Goal: Task Accomplishment & Management: Use online tool/utility

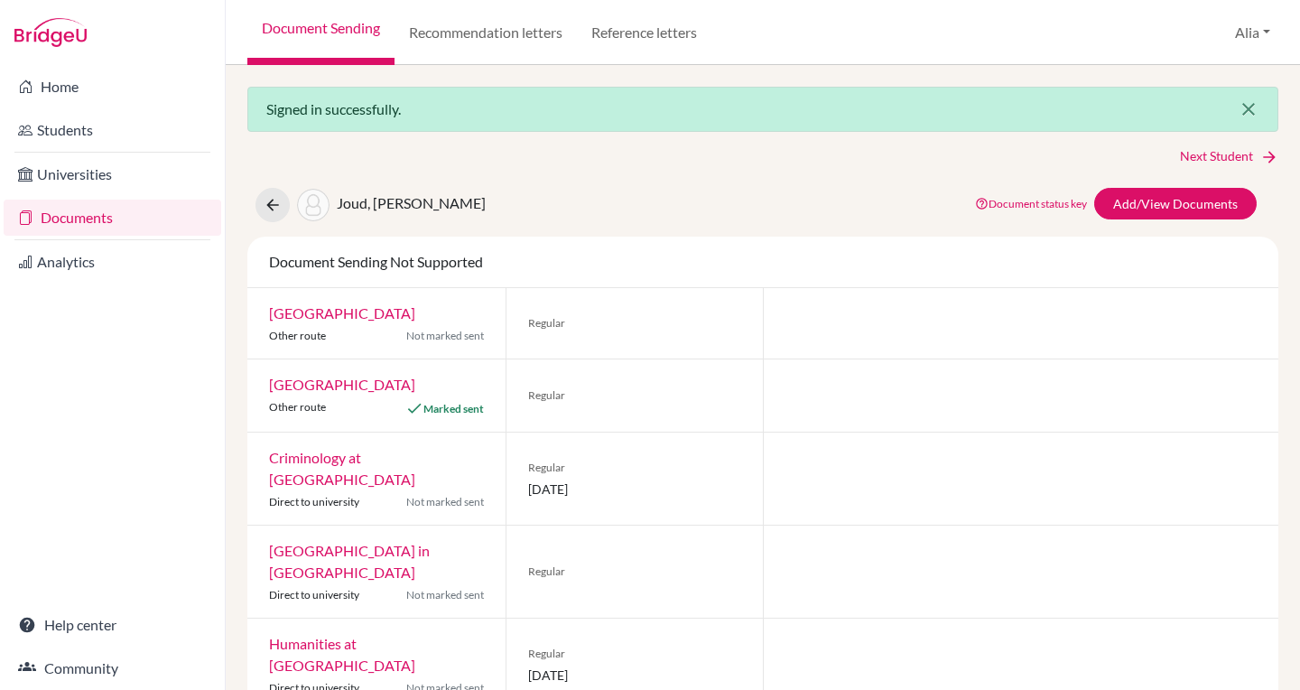
click at [1245, 116] on icon "close" at bounding box center [1248, 109] width 22 height 22
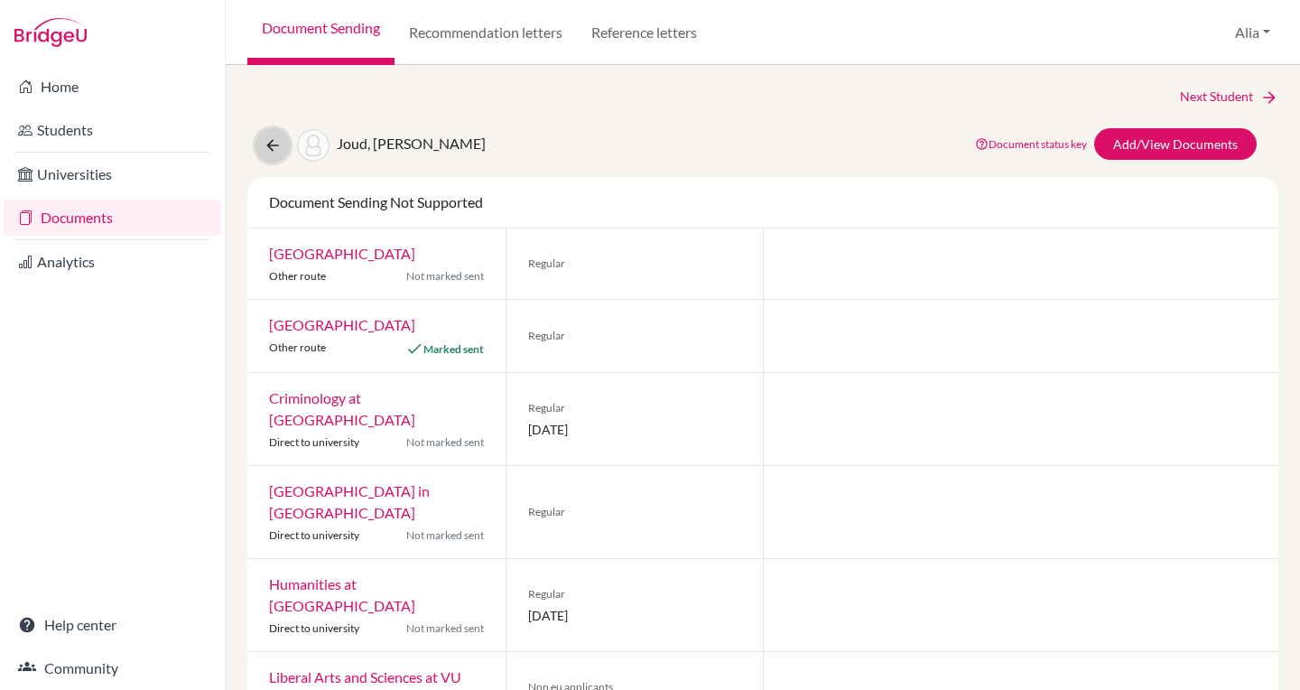
click at [273, 140] on icon at bounding box center [273, 145] width 18 height 18
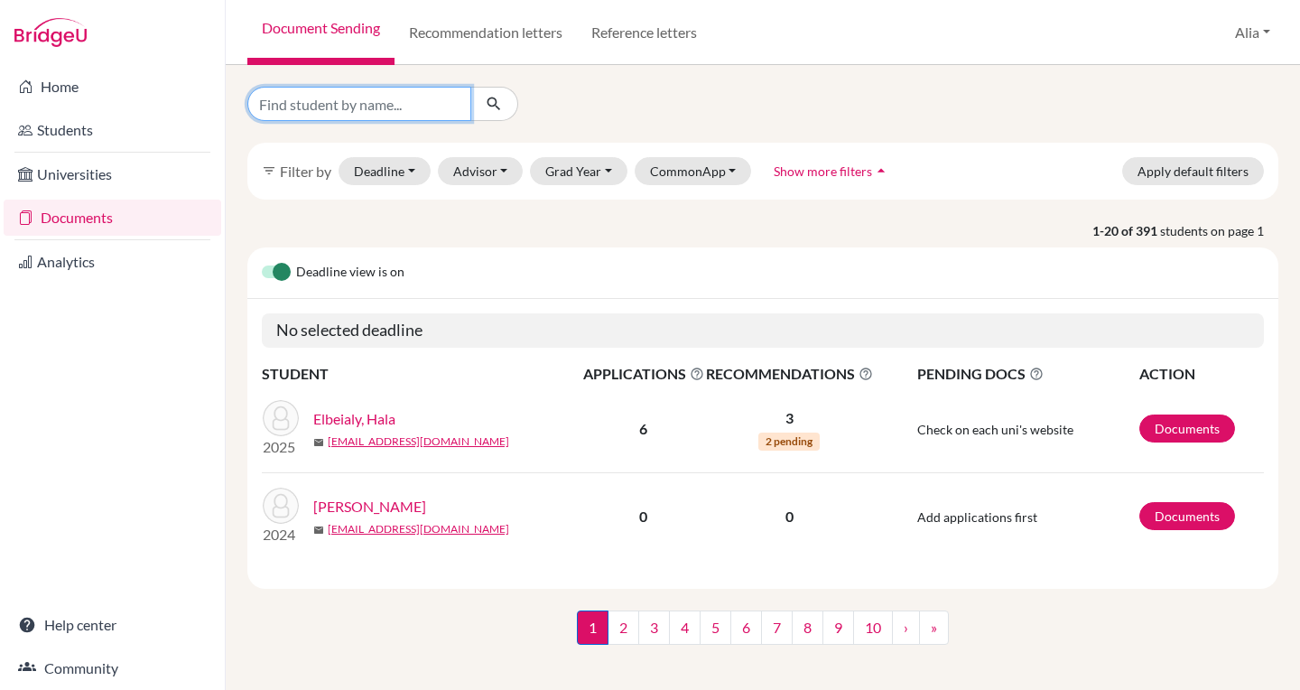
click at [448, 106] on input "Find student by name..." at bounding box center [359, 104] width 224 height 34
type input "[PERSON_NAME]"
click button "submit" at bounding box center [494, 104] width 48 height 34
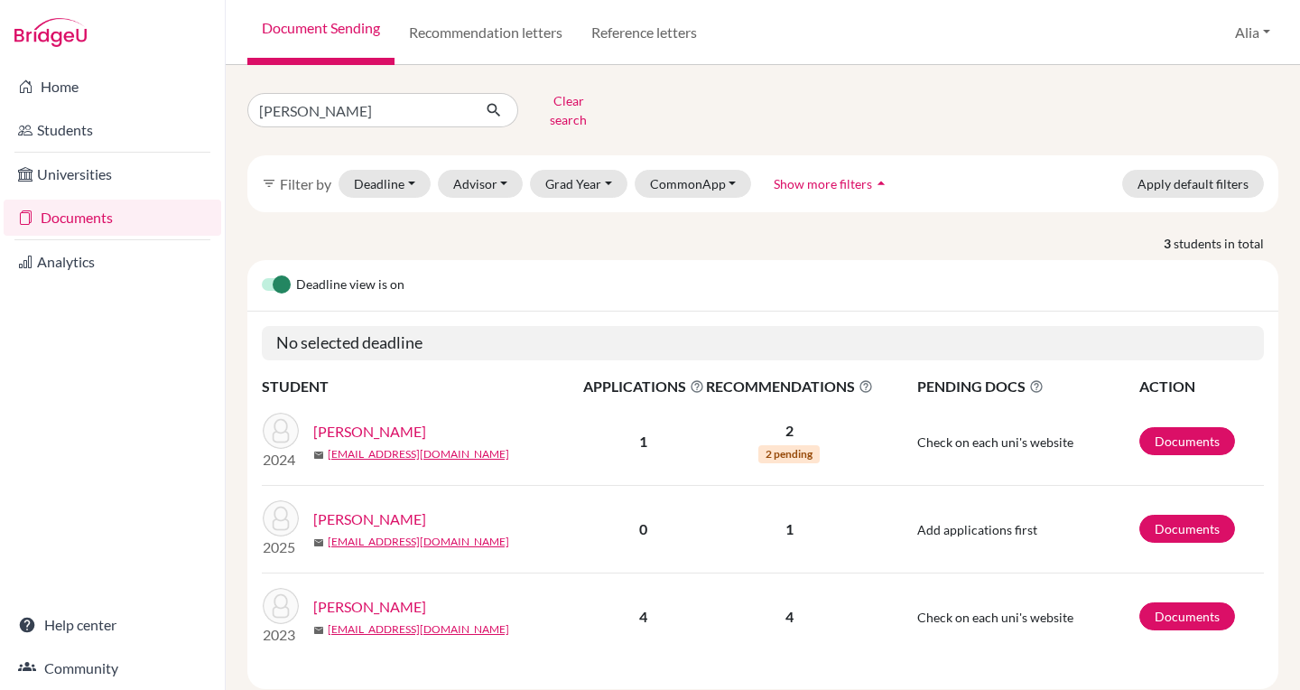
scroll to position [13, 0]
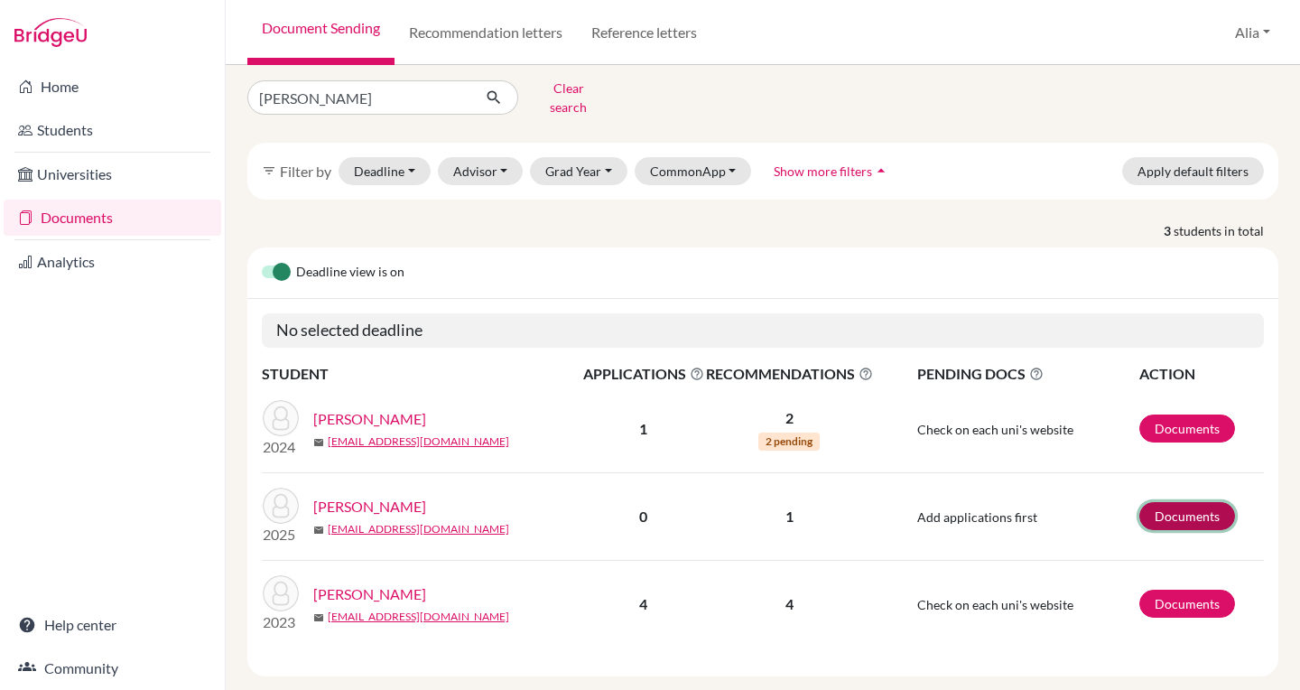
click at [1160, 502] on link "Documents" at bounding box center [1187, 516] width 96 height 28
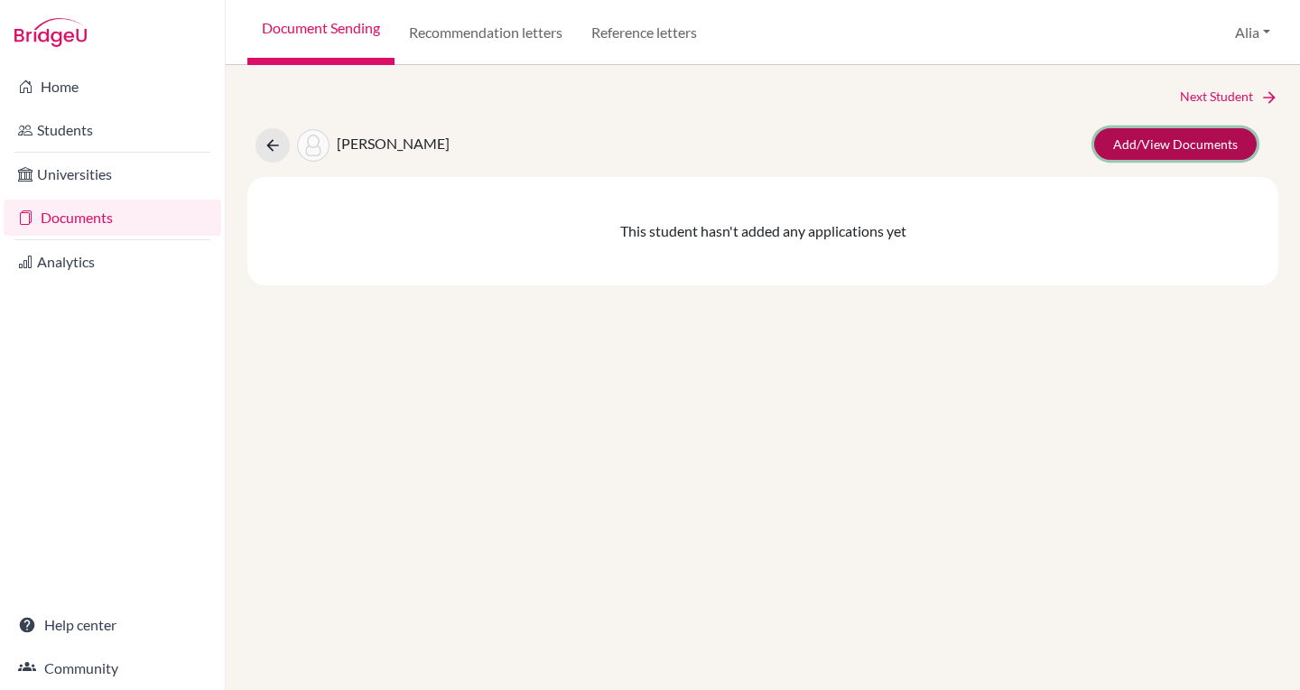
click at [1133, 144] on link "Add/View Documents" at bounding box center [1175, 144] width 162 height 32
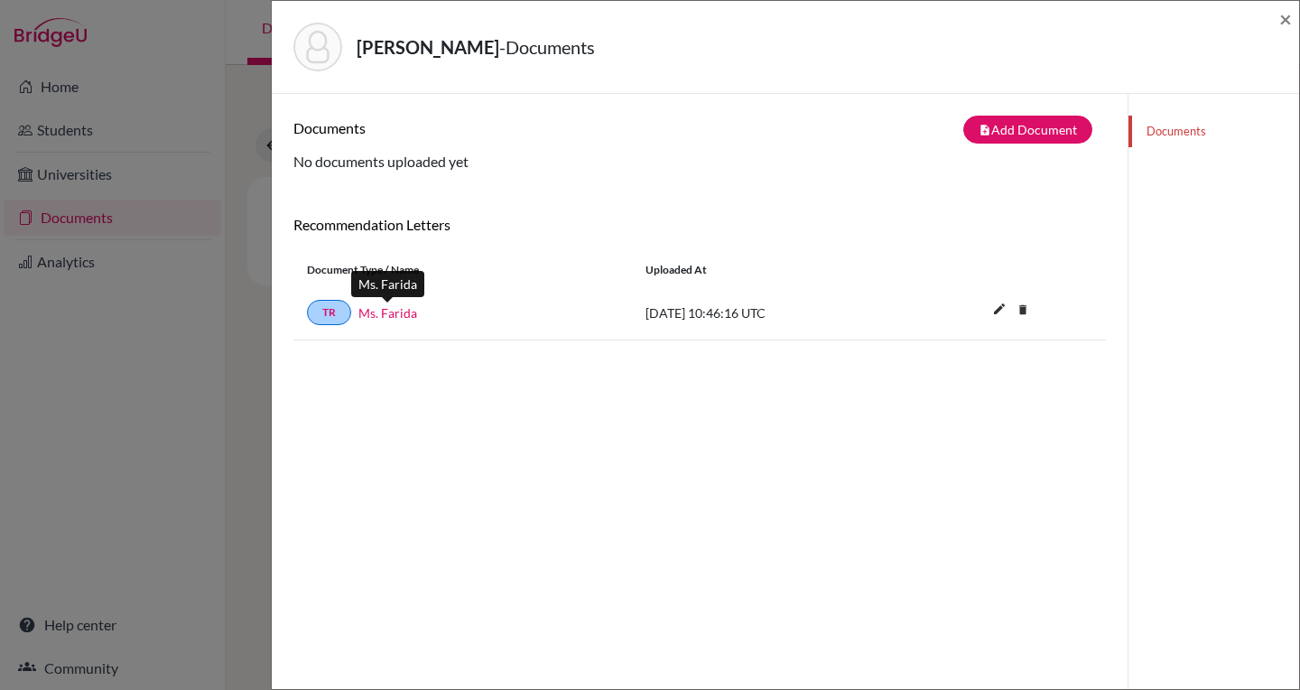
click at [396, 313] on link "Ms. Farida" at bounding box center [387, 312] width 59 height 19
